Goal: Check status: Check status

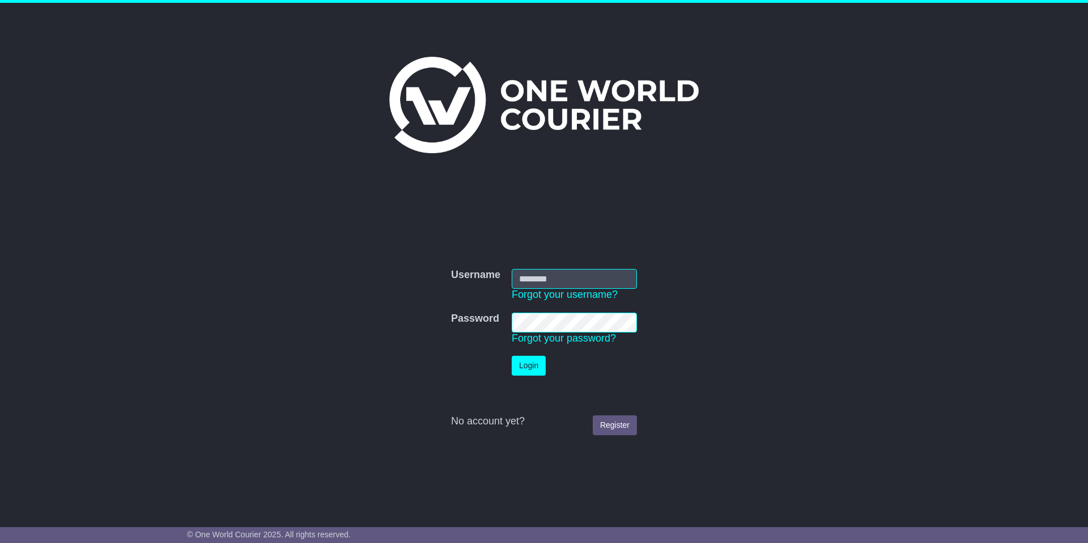
click at [556, 278] on input "Username" at bounding box center [574, 279] width 125 height 20
type input "********"
click at [531, 368] on button "Login" at bounding box center [529, 365] width 34 height 20
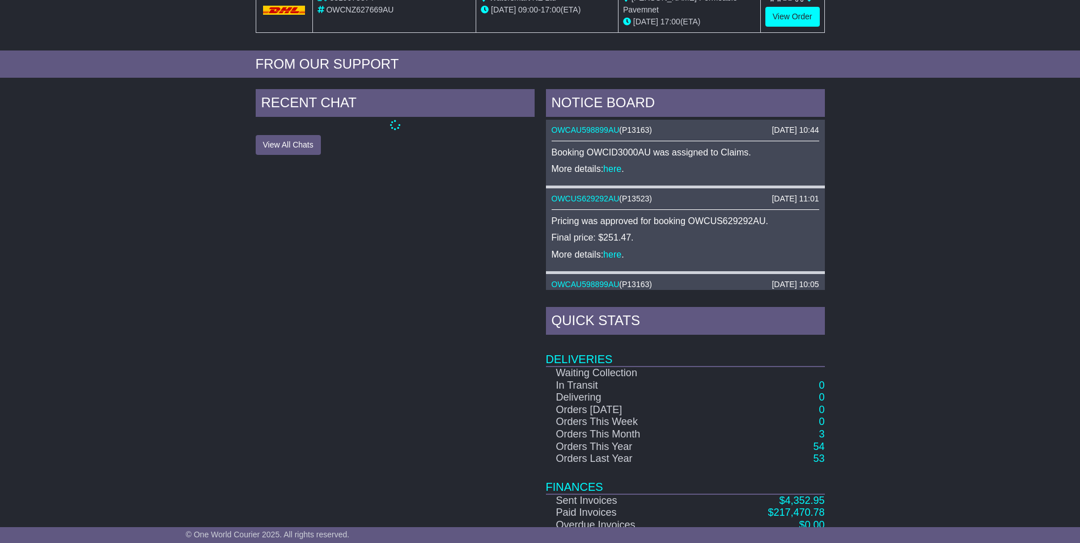
scroll to position [447, 0]
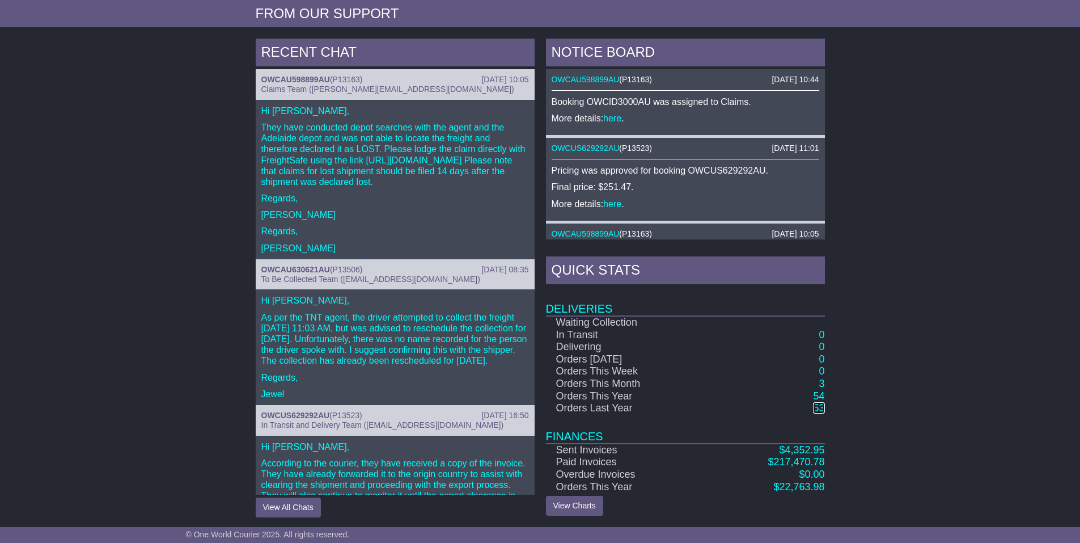
click at [820, 404] on link "53" at bounding box center [818, 407] width 11 height 11
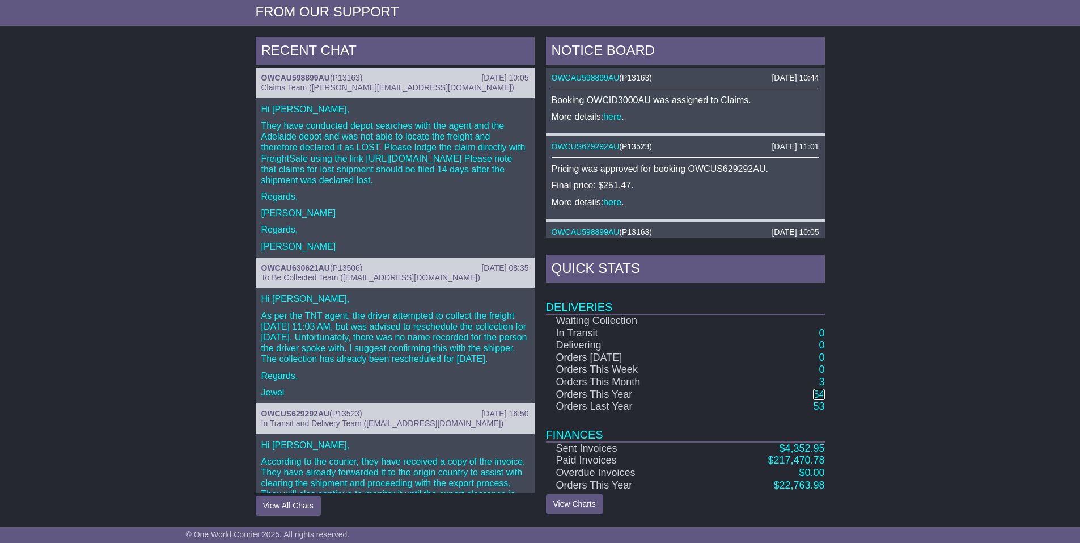
click at [822, 393] on link "54" at bounding box center [818, 393] width 11 height 11
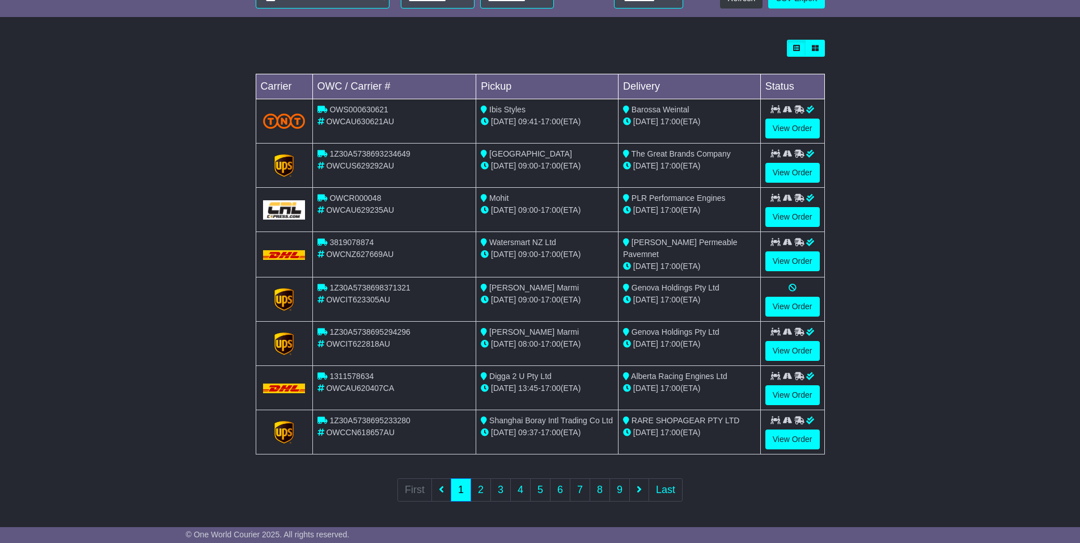
scroll to position [296, 0]
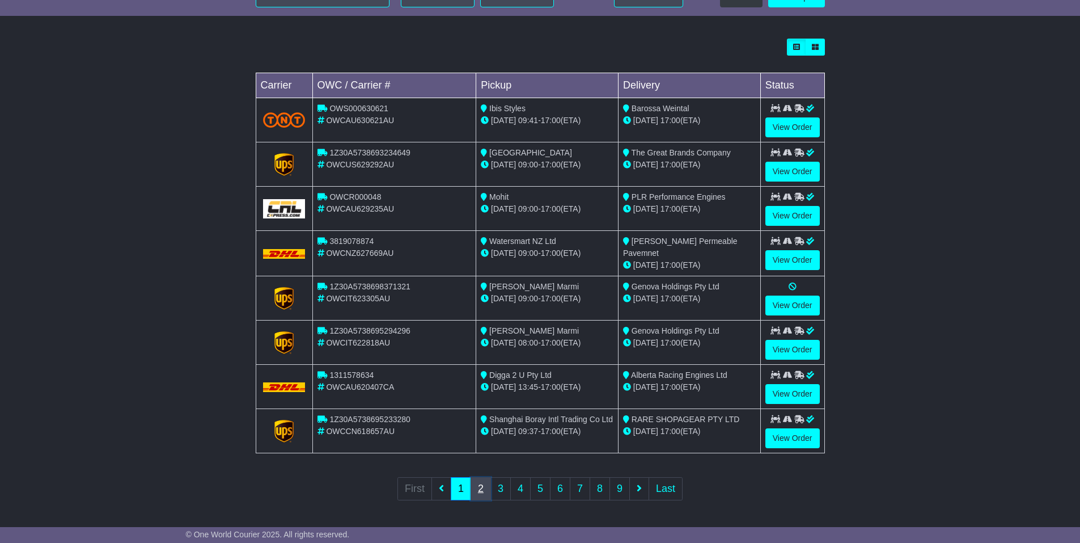
click at [482, 488] on link "2" at bounding box center [481, 488] width 20 height 23
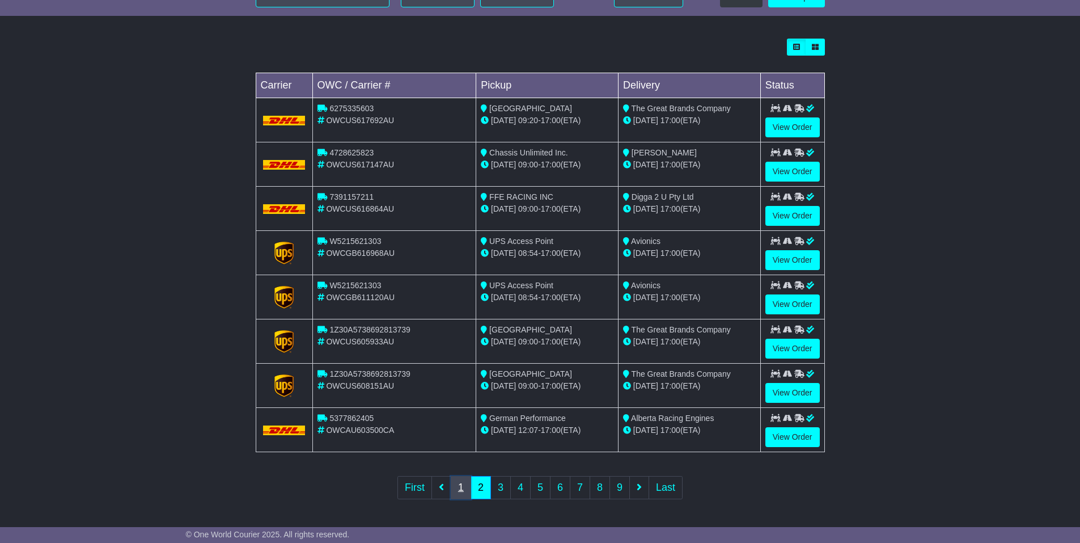
click at [462, 484] on link "1" at bounding box center [461, 487] width 20 height 23
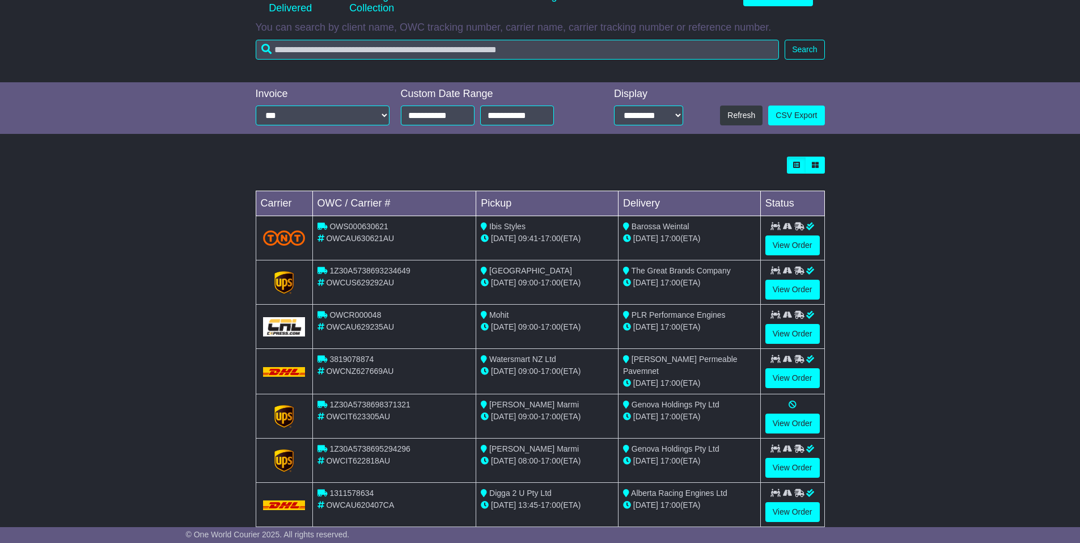
scroll to position [227, 0]
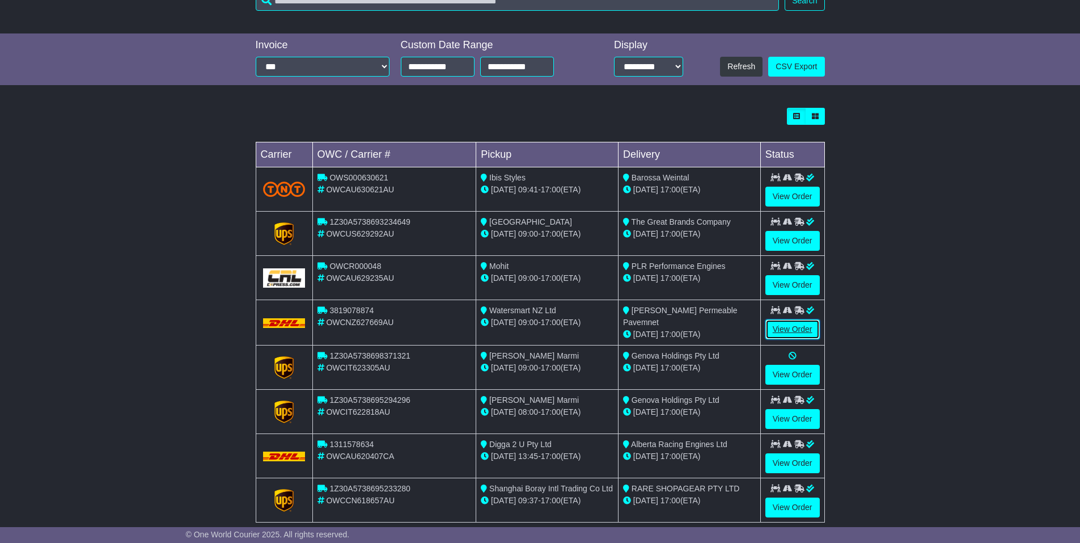
click at [804, 324] on link "View Order" at bounding box center [792, 329] width 54 height 20
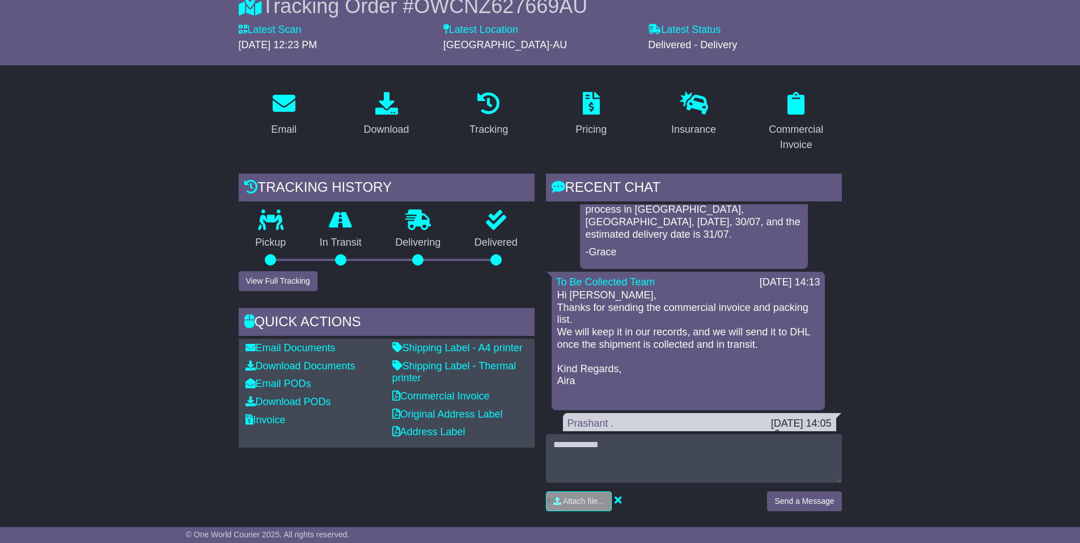
scroll to position [175, 0]
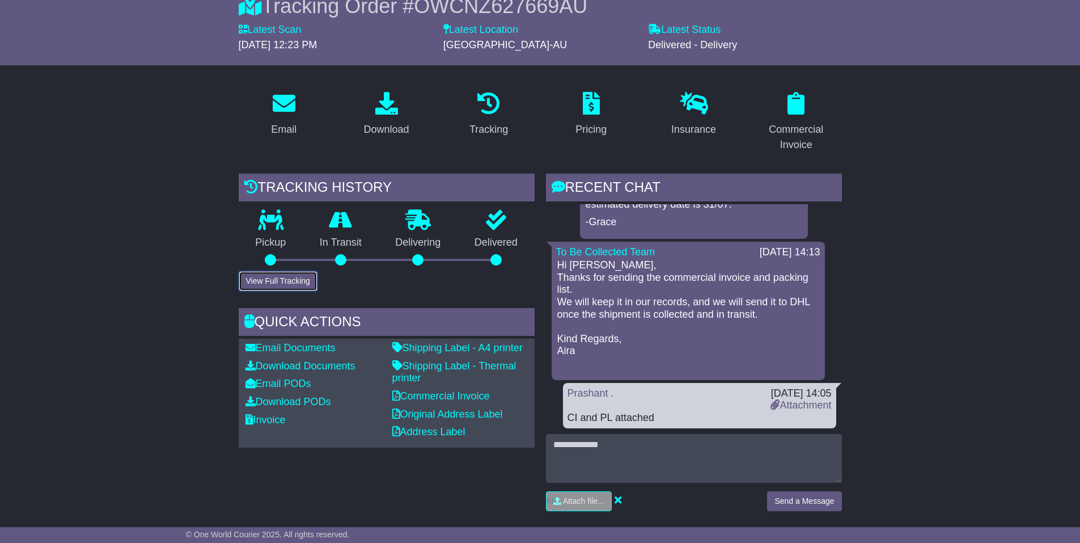
click at [302, 280] on button "View Full Tracking" at bounding box center [278, 281] width 79 height 20
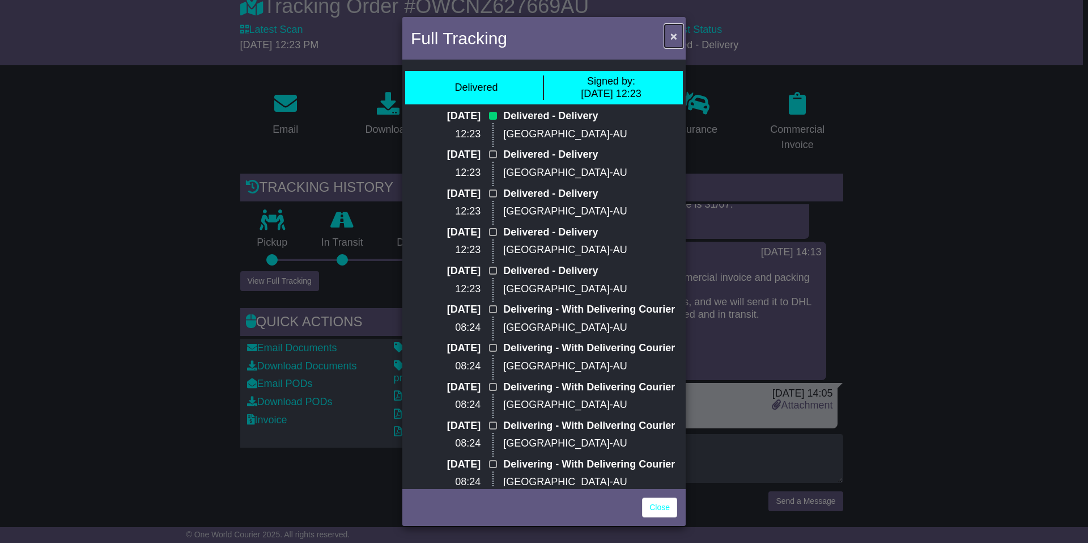
click at [671, 35] on span "×" at bounding box center [674, 35] width 7 height 13
